Goal: Task Accomplishment & Management: Manage account settings

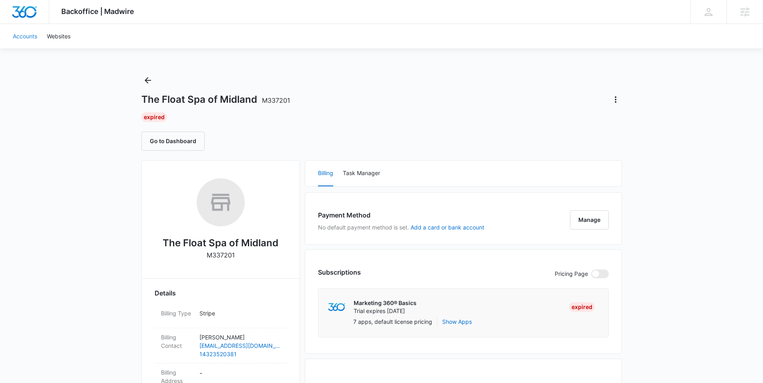
click at [28, 35] on link "Accounts" at bounding box center [25, 36] width 34 height 24
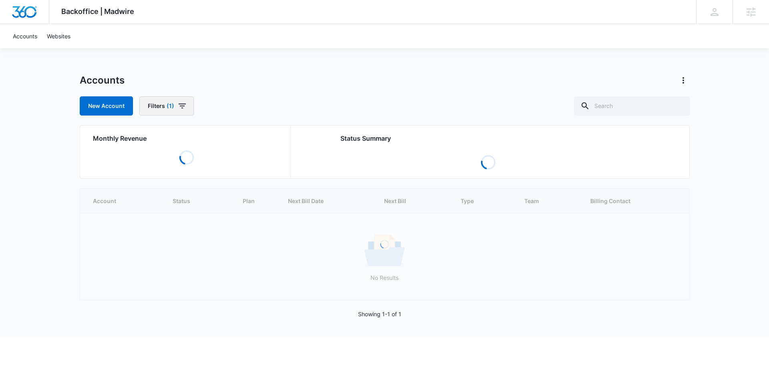
click at [169, 103] on span "(1)" at bounding box center [171, 106] width 8 height 6
click at [191, 156] on icon "Clear" at bounding box center [193, 156] width 6 height 6
click at [640, 110] on input "text" at bounding box center [632, 105] width 116 height 19
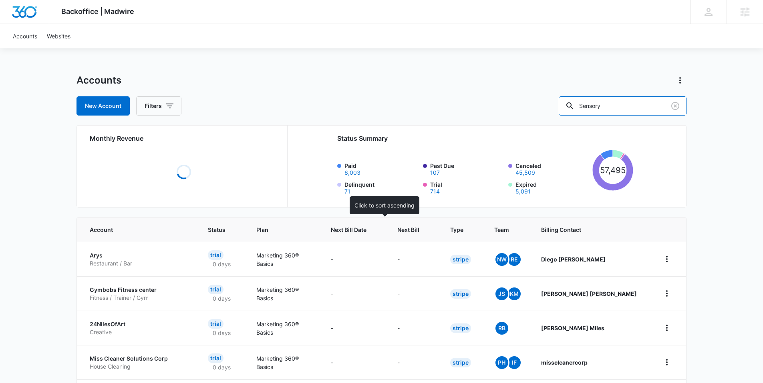
type input "Sensory"
click at [366, 231] on span "Next Bill Date" at bounding box center [349, 230] width 36 height 8
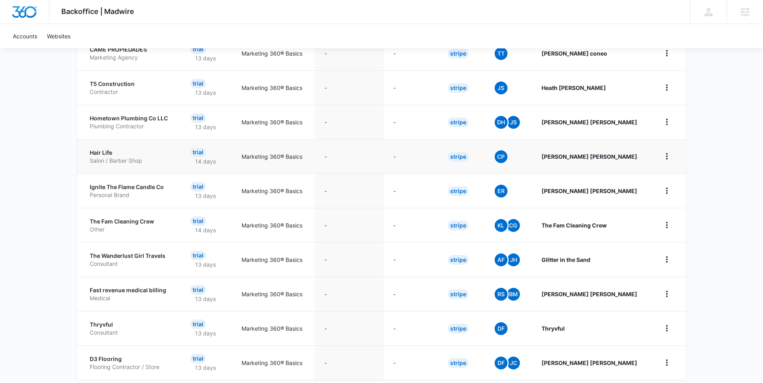
scroll to position [173, 0]
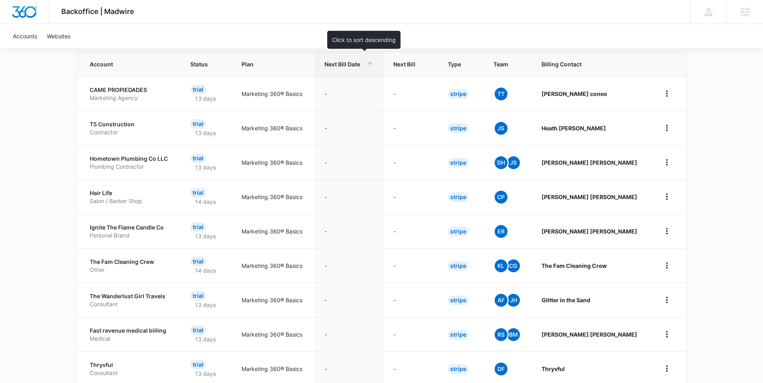
click at [369, 68] on th "Next Bill Date" at bounding box center [349, 64] width 69 height 24
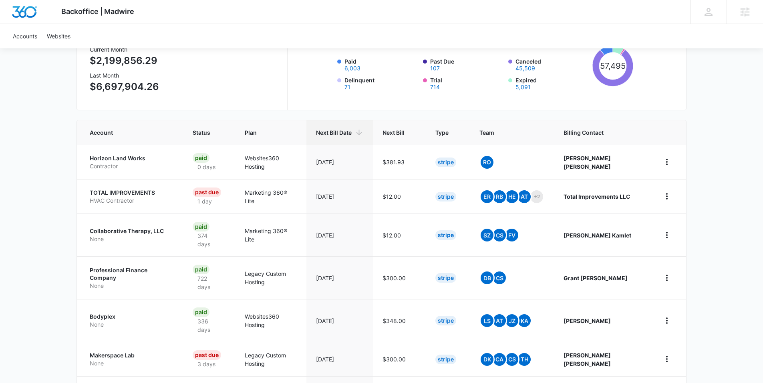
scroll to position [270, 0]
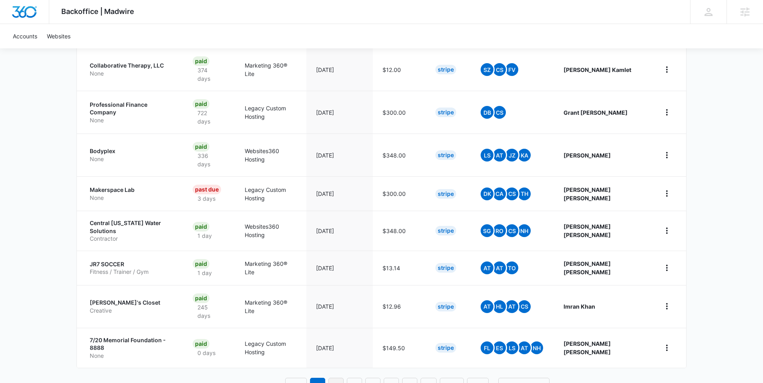
click at [336, 378] on link "2" at bounding box center [335, 385] width 15 height 15
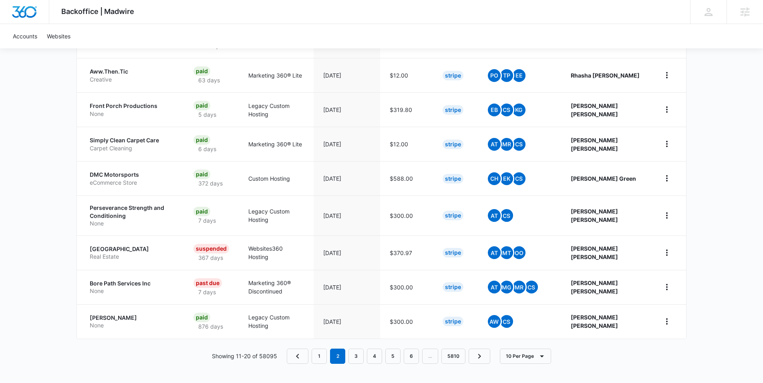
scroll to position [259, 0]
